Goal: Navigation & Orientation: Find specific page/section

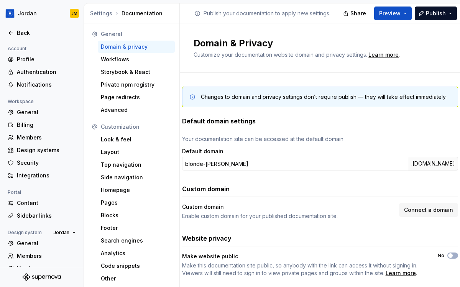
scroll to position [16, 0]
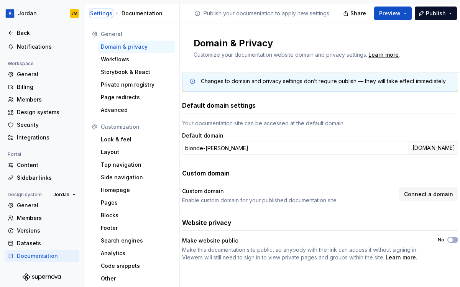
click at [109, 11] on div "Settings" at bounding box center [101, 14] width 22 height 8
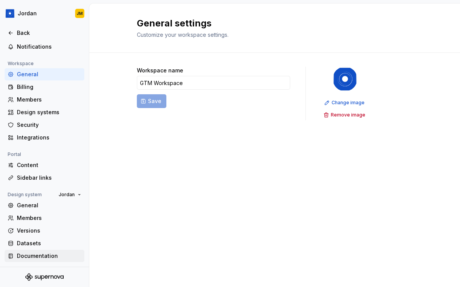
click at [53, 253] on div "Documentation" at bounding box center [49, 256] width 64 height 8
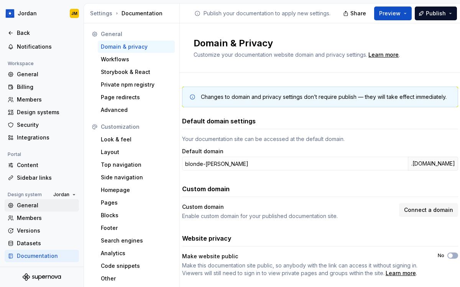
click at [31, 205] on div "General" at bounding box center [46, 206] width 59 height 8
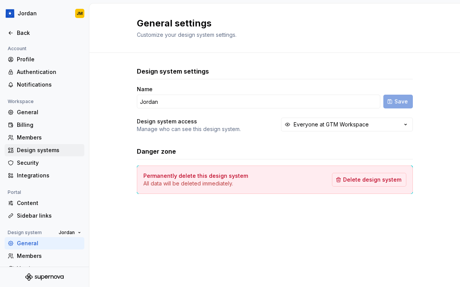
scroll to position [38, 0]
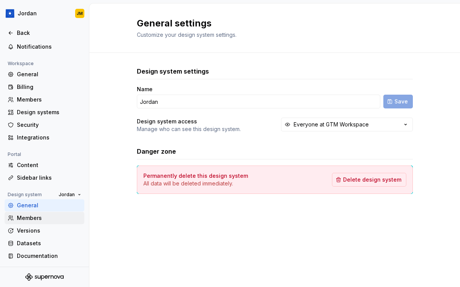
click at [38, 214] on div "Members" at bounding box center [45, 218] width 80 height 12
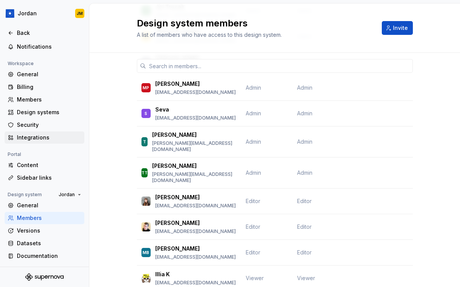
scroll to position [15, 0]
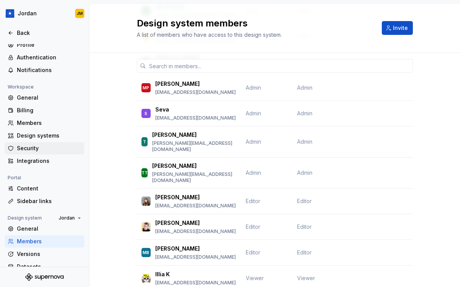
click at [35, 150] on div "Security" at bounding box center [49, 149] width 64 height 8
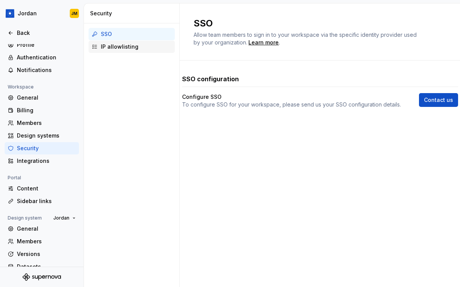
click at [141, 44] on div "IP allowlisting" at bounding box center [136, 47] width 71 height 8
